Goal: Information Seeking & Learning: Learn about a topic

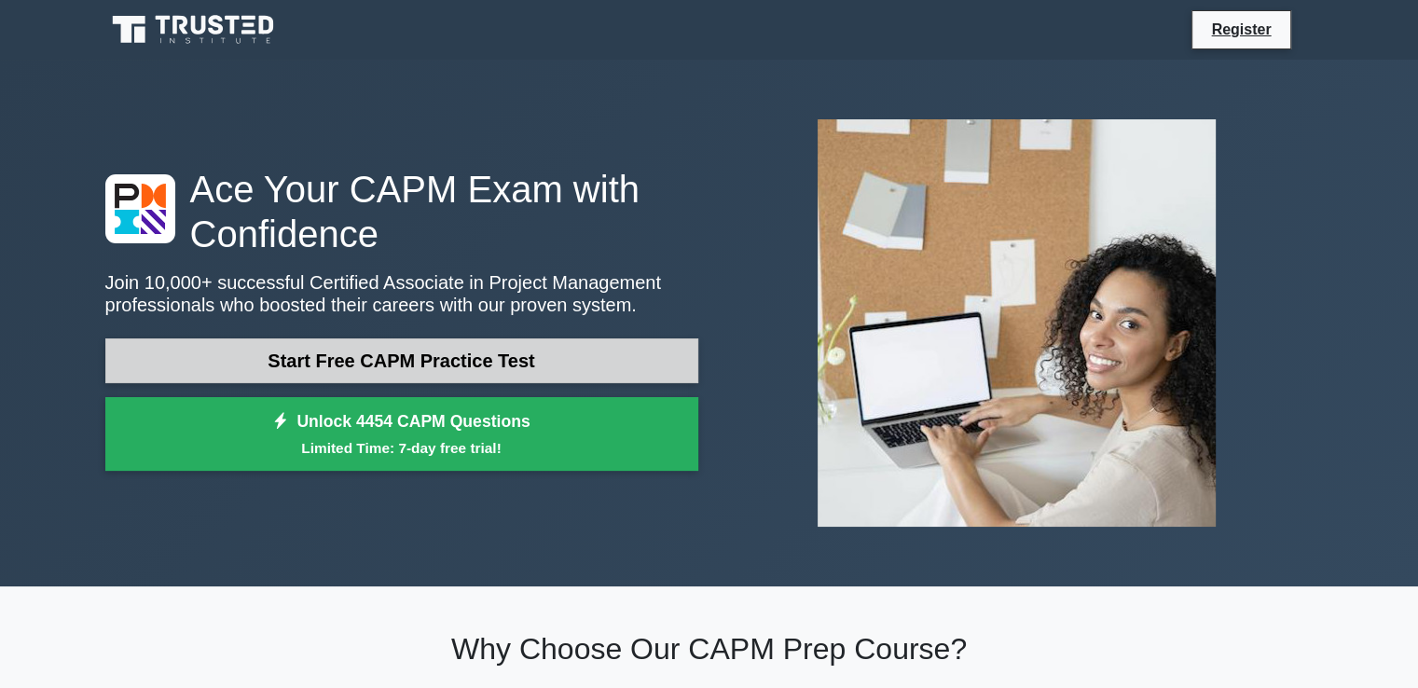
click at [455, 364] on link "Start Free CAPM Practice Test" at bounding box center [401, 361] width 593 height 45
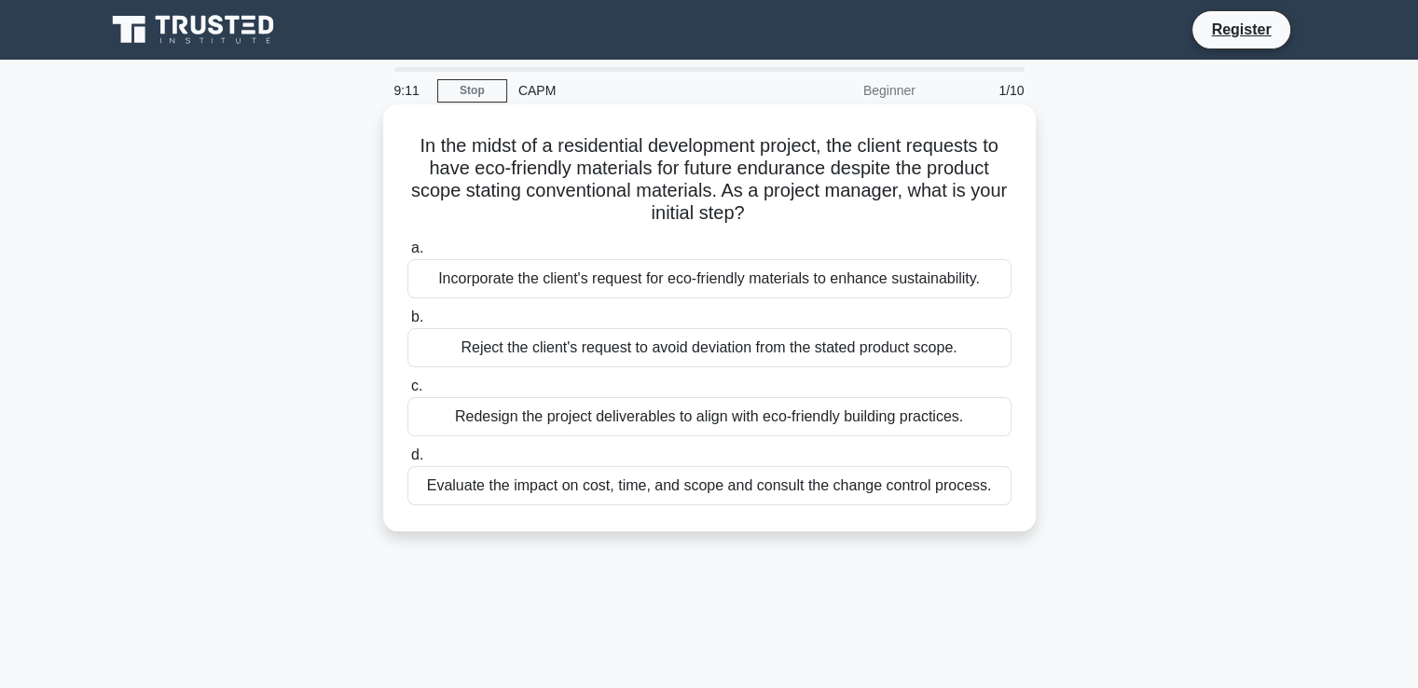
click at [744, 417] on div "Redesign the project deliverables to align with eco-friendly building practices." at bounding box center [710, 416] width 604 height 39
click at [408, 393] on input "c. Redesign the project deliverables to align with eco-friendly building practi…" at bounding box center [408, 386] width 0 height 12
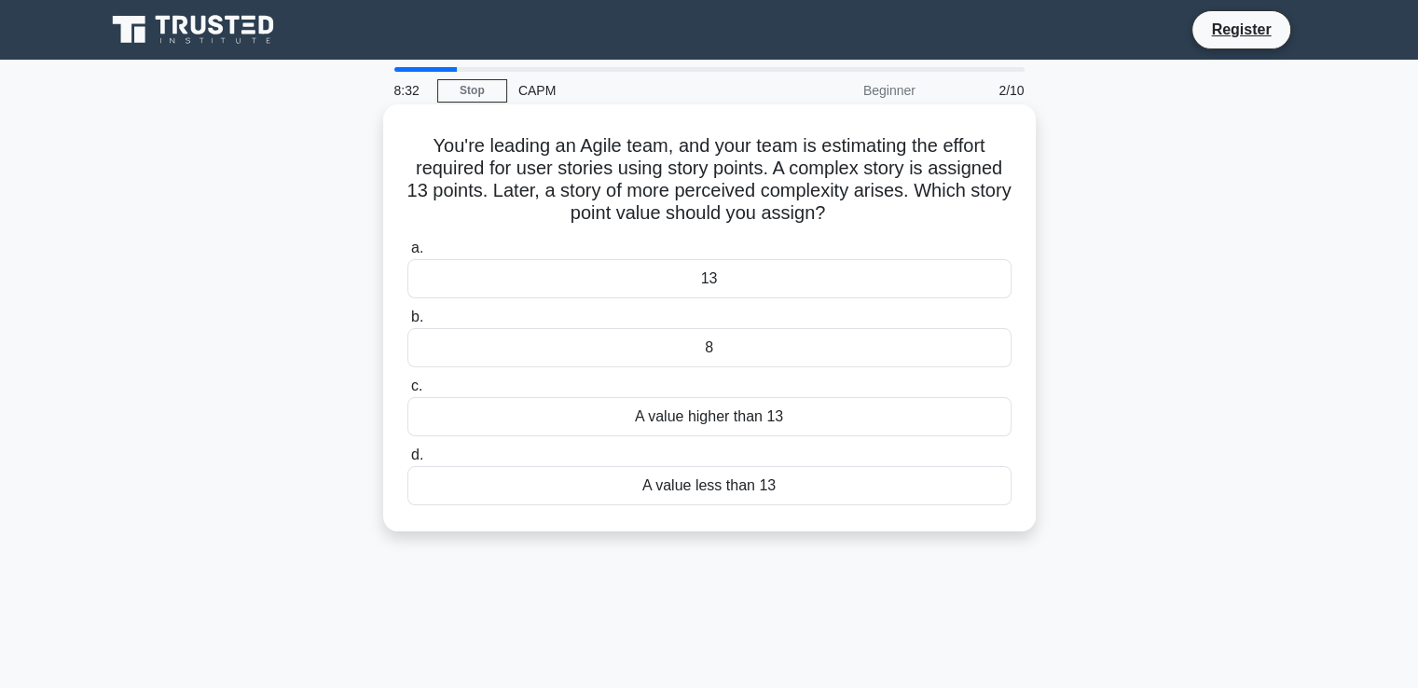
click at [658, 404] on div "A value higher than 13" at bounding box center [710, 416] width 604 height 39
click at [408, 393] on input "c. A value higher than 13" at bounding box center [408, 386] width 0 height 12
